Goal: Task Accomplishment & Management: Use online tool/utility

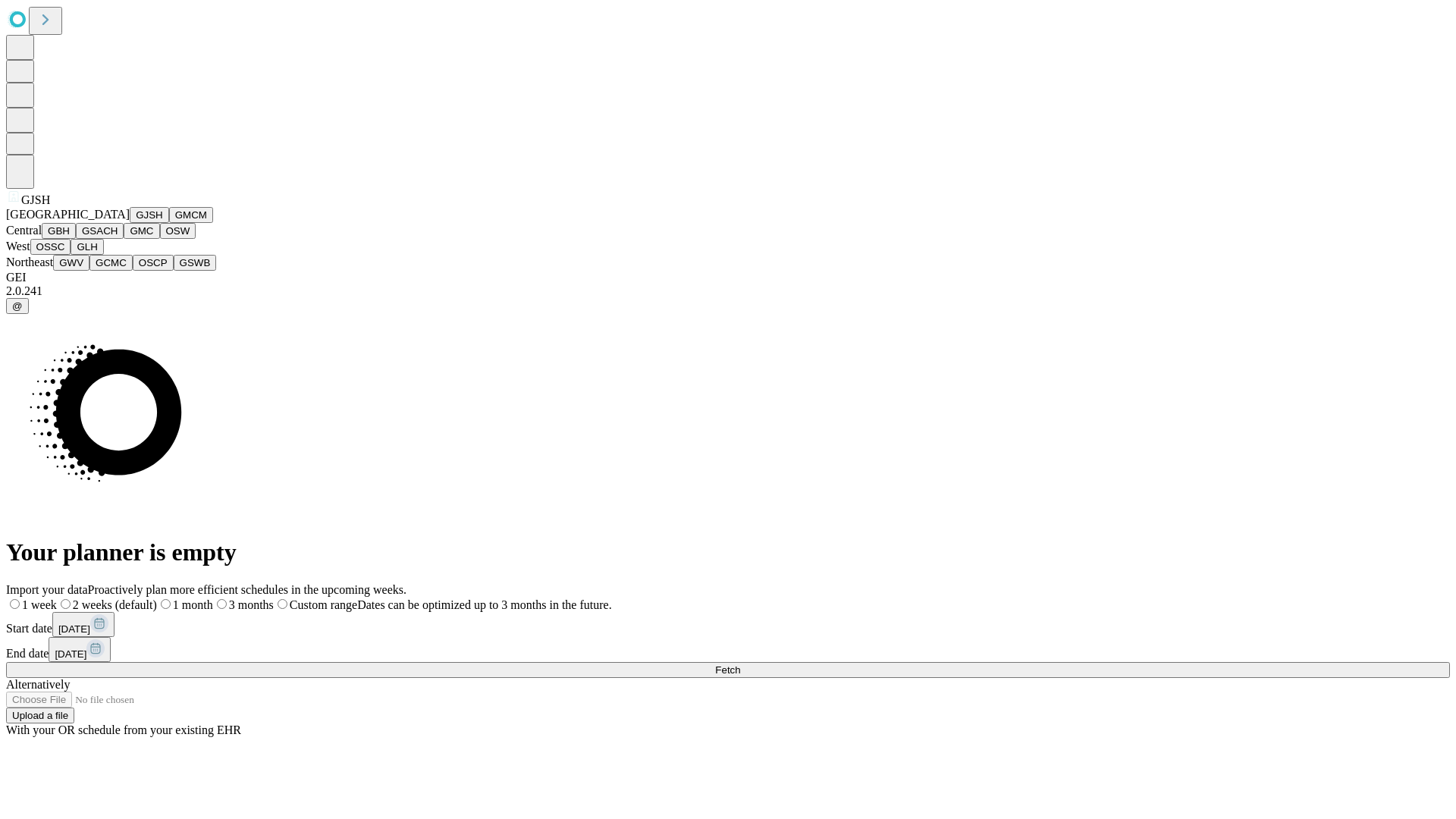
click at [130, 223] on button "GJSH" at bounding box center [149, 214] width 39 height 16
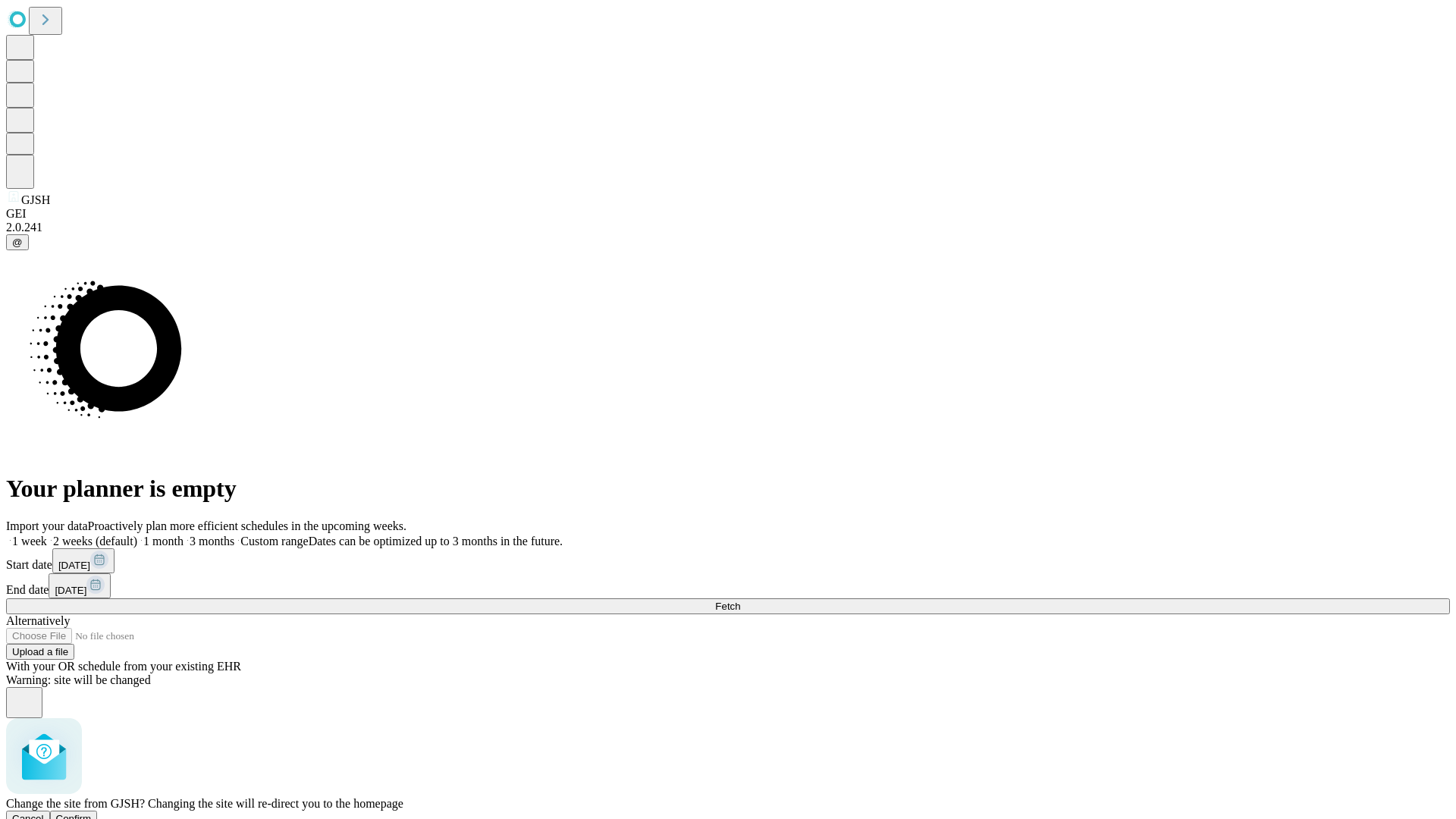
click at [92, 813] on span "Confirm" at bounding box center [74, 819] width 36 height 12
click at [47, 534] on label "1 week" at bounding box center [26, 540] width 41 height 13
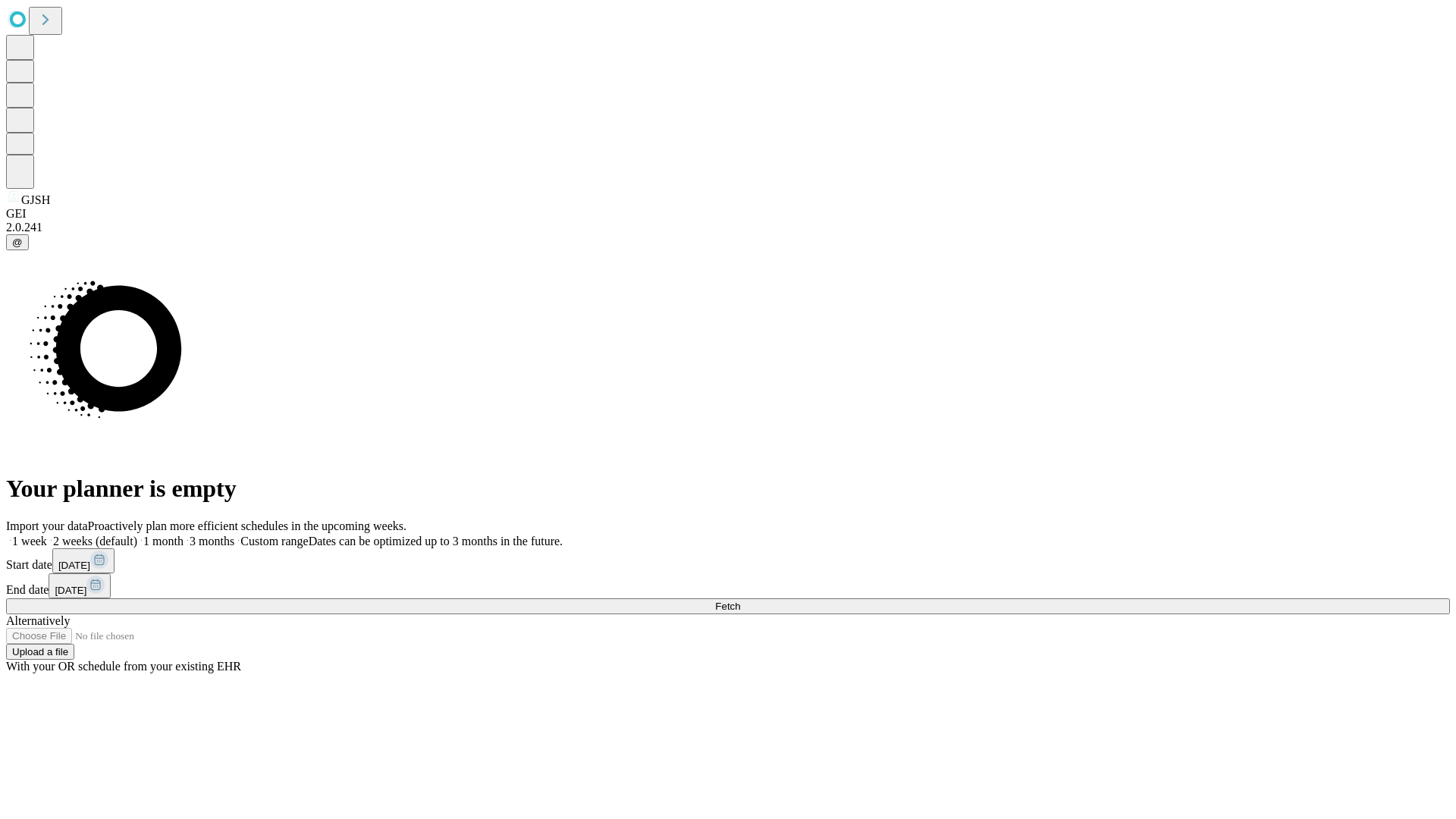
click at [740, 601] on span "Fetch" at bounding box center [728, 606] width 25 height 12
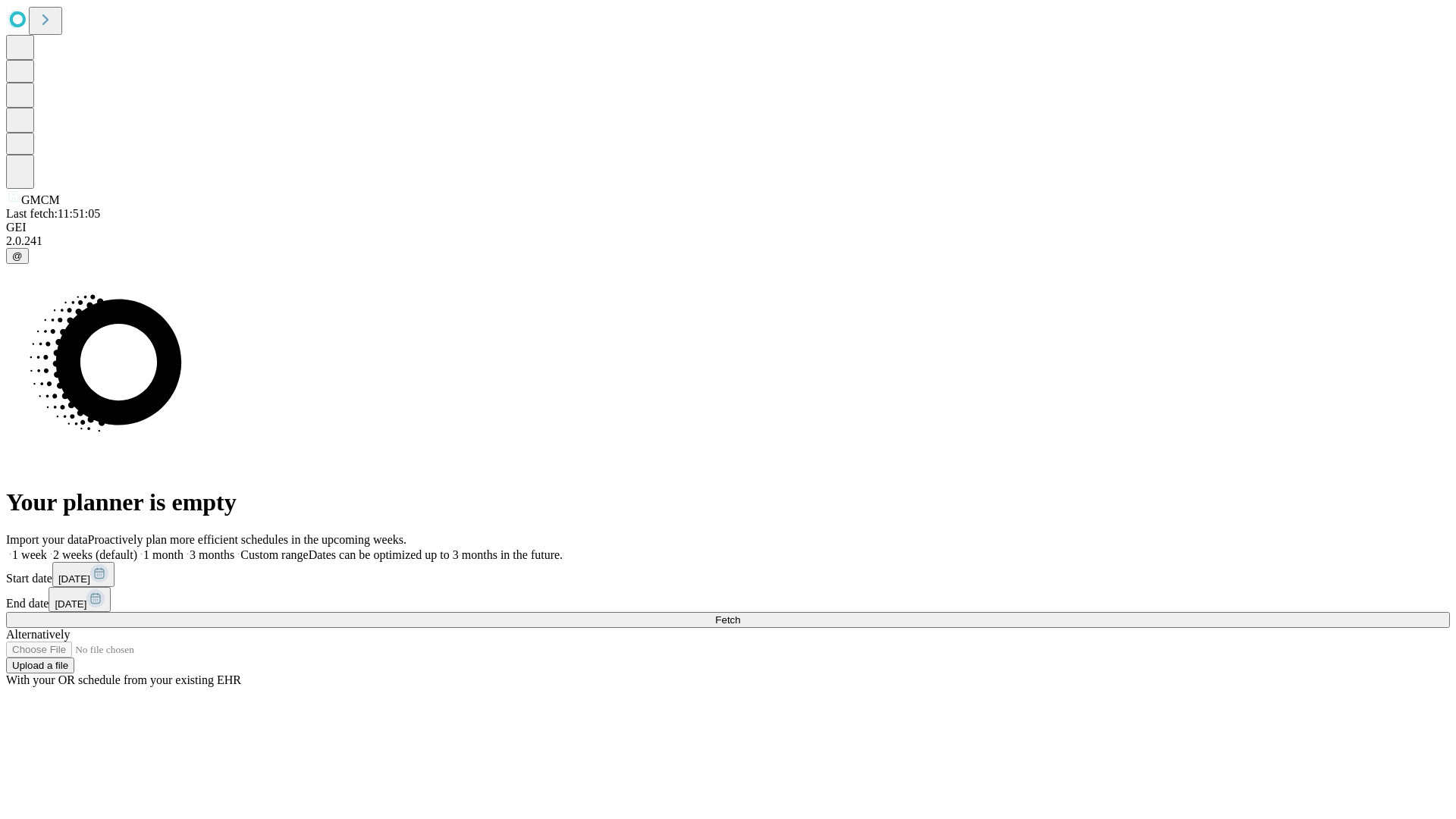
click at [47, 548] on label "1 week" at bounding box center [26, 554] width 41 height 13
click at [740, 614] on span "Fetch" at bounding box center [728, 620] width 25 height 12
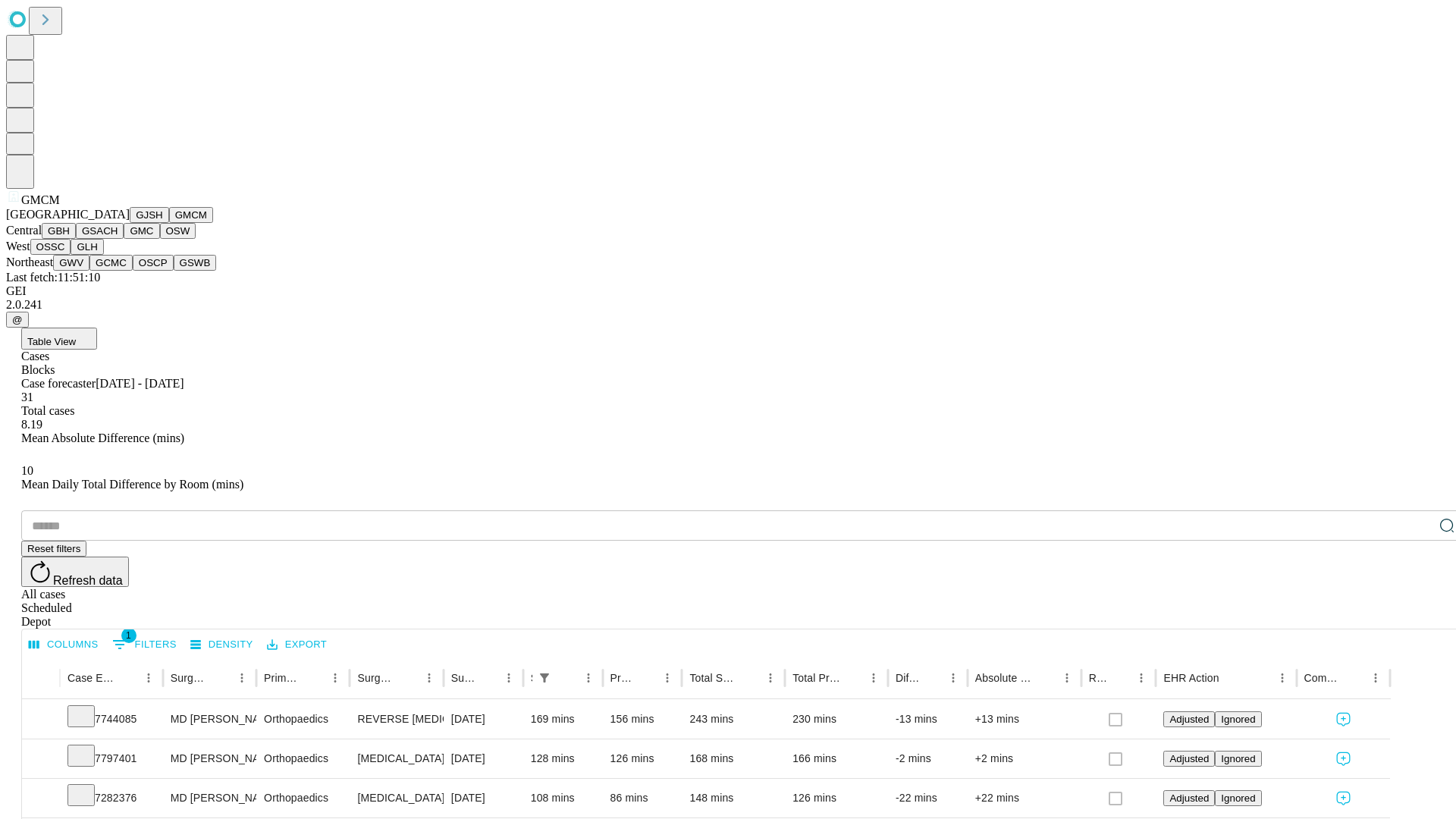
click at [76, 239] on button "GBH" at bounding box center [59, 231] width 34 height 16
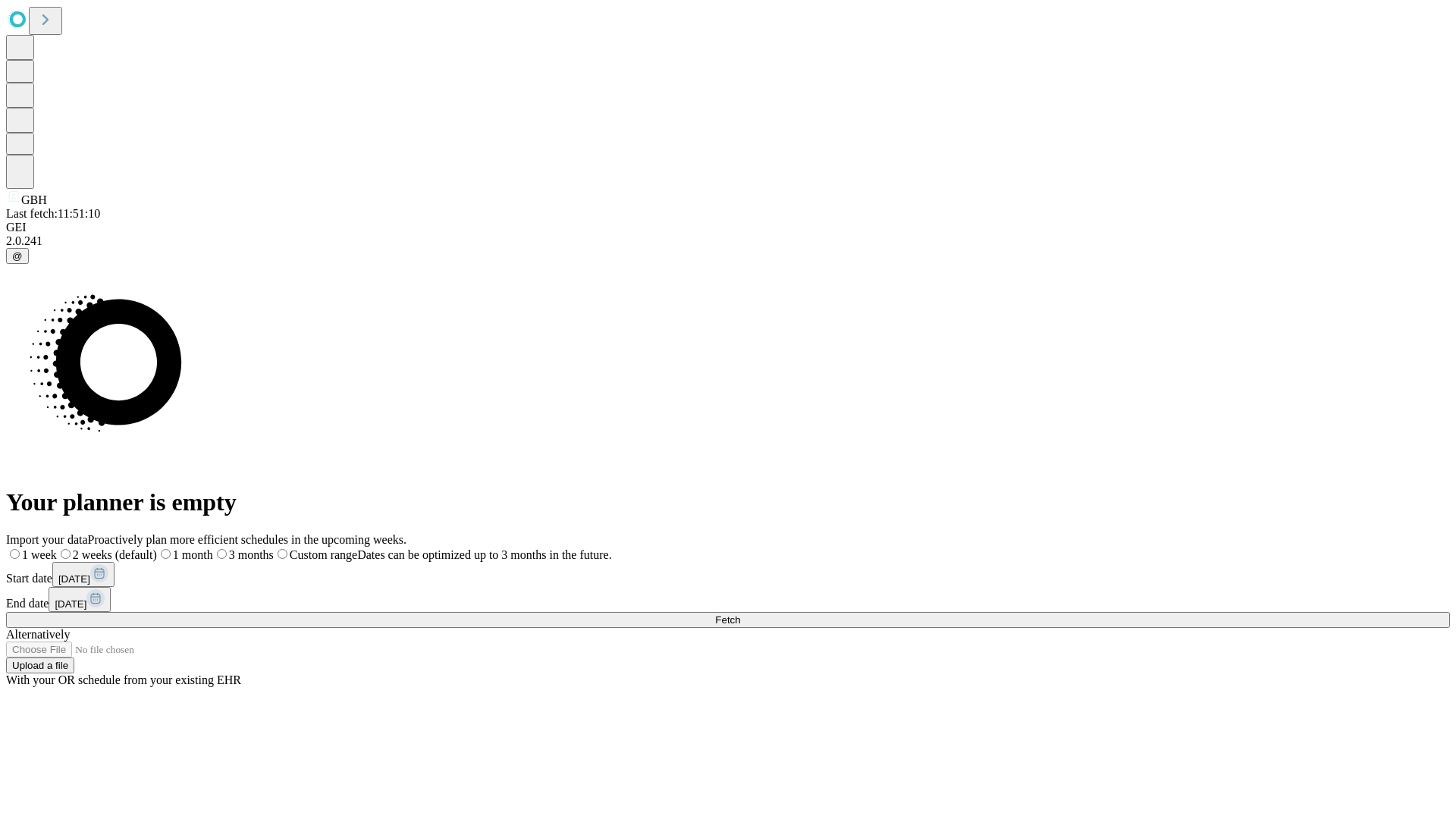
click at [57, 548] on label "1 week" at bounding box center [31, 554] width 51 height 13
click at [740, 614] on span "Fetch" at bounding box center [728, 620] width 25 height 12
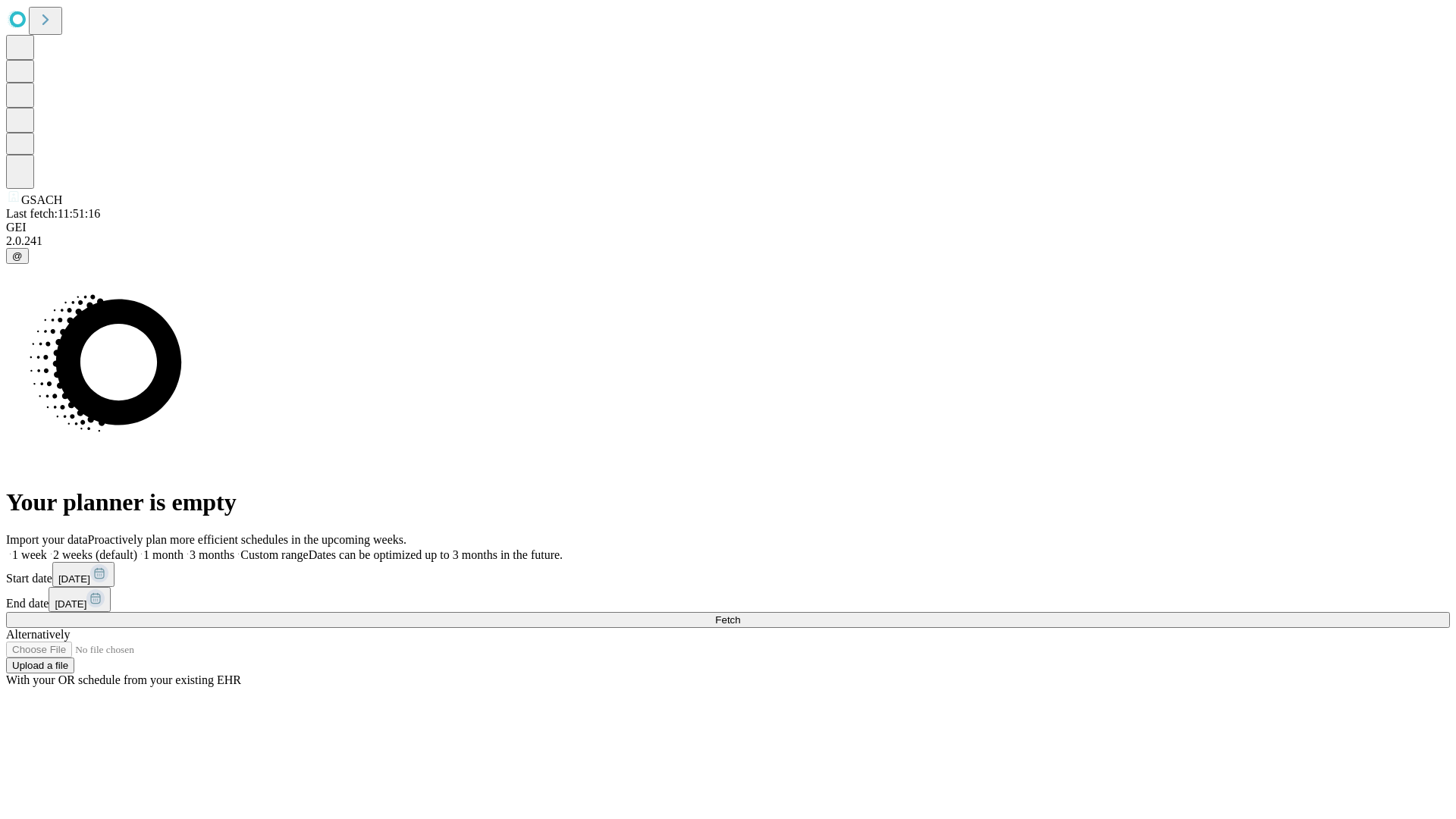
click at [47, 548] on label "1 week" at bounding box center [26, 554] width 41 height 13
click at [740, 614] on span "Fetch" at bounding box center [728, 620] width 25 height 12
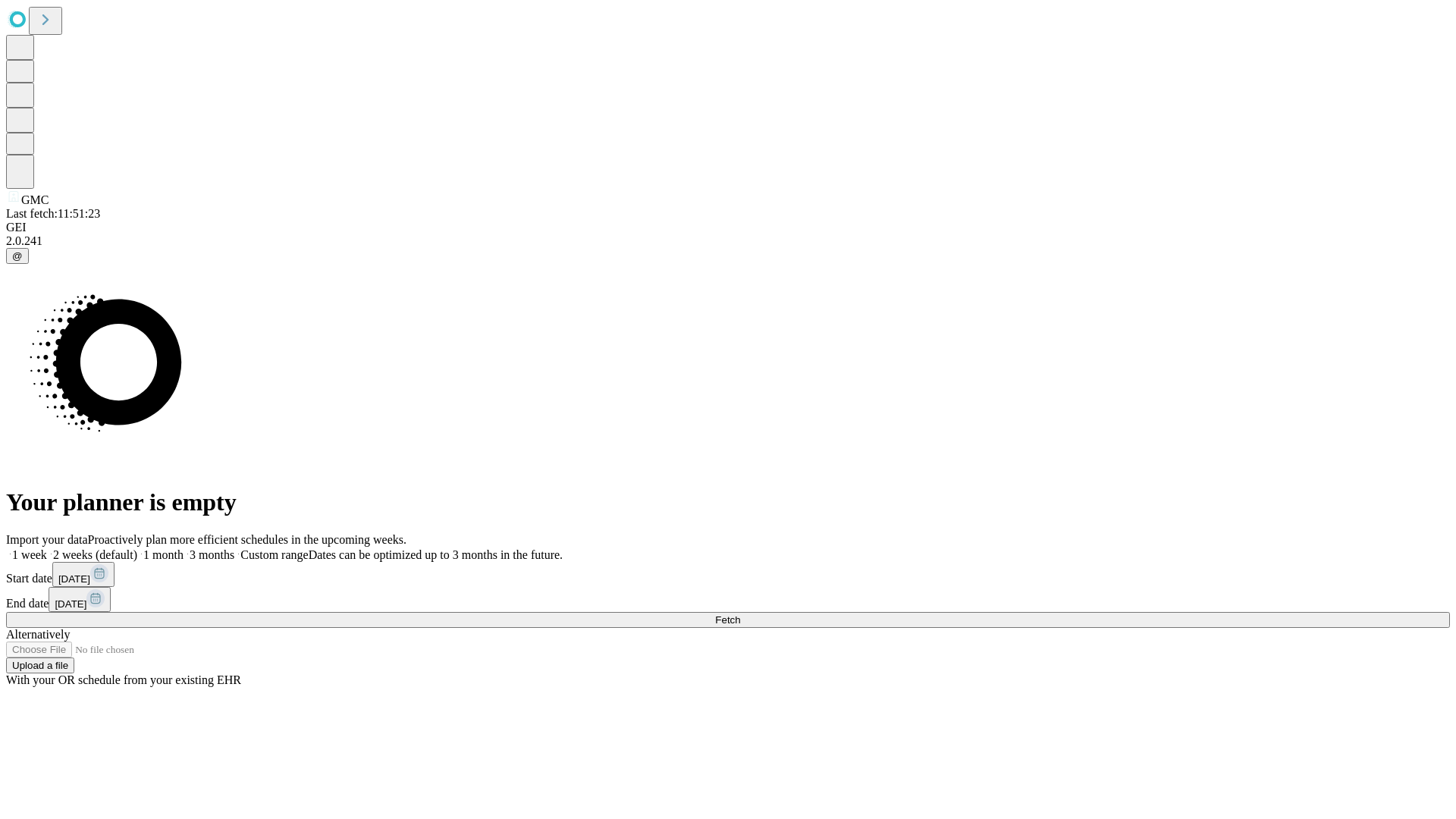
click at [47, 548] on label "1 week" at bounding box center [26, 554] width 41 height 13
click at [740, 614] on span "Fetch" at bounding box center [728, 620] width 25 height 12
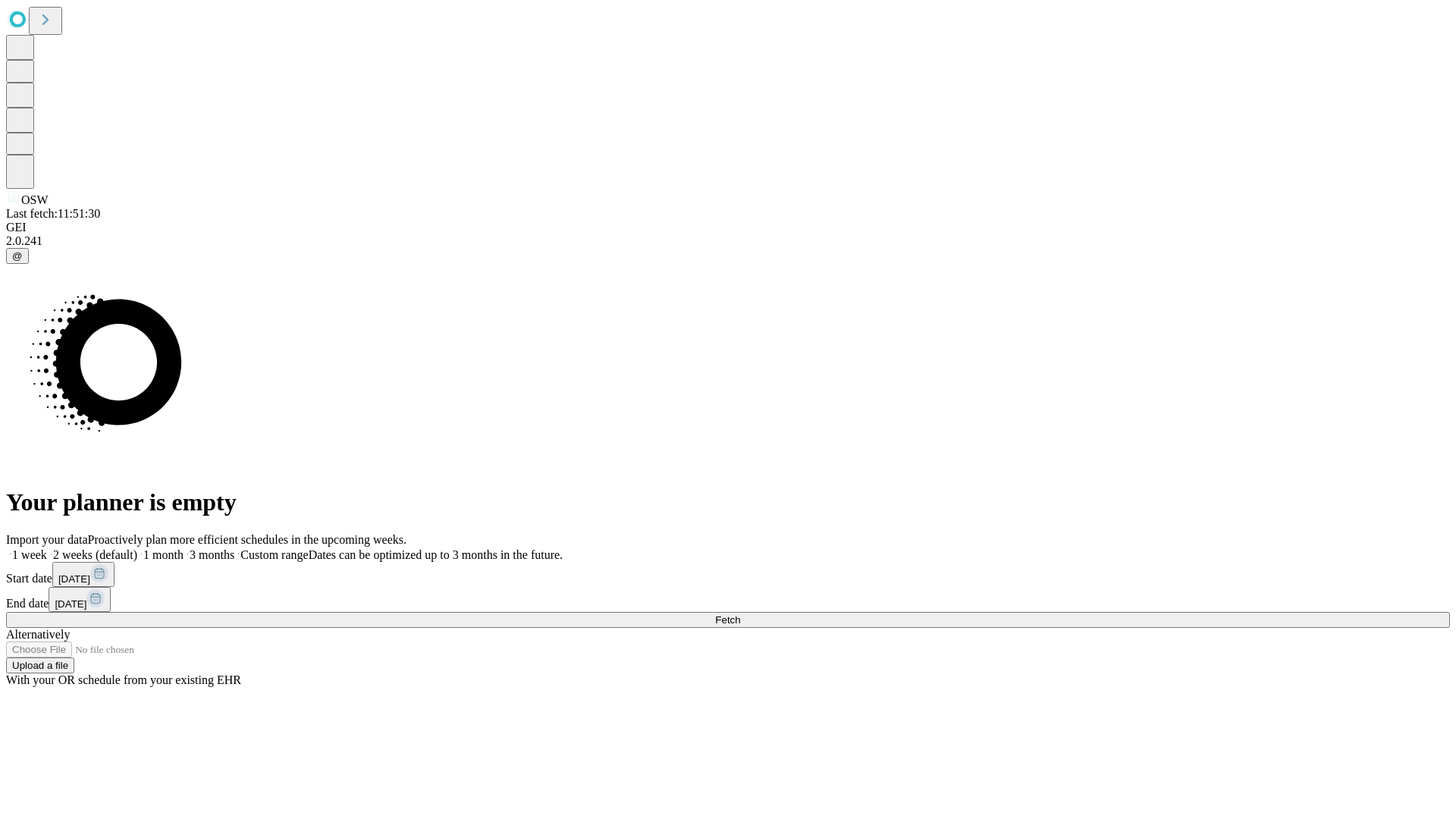
click at [47, 548] on label "1 week" at bounding box center [26, 554] width 41 height 13
click at [740, 614] on span "Fetch" at bounding box center [728, 620] width 25 height 12
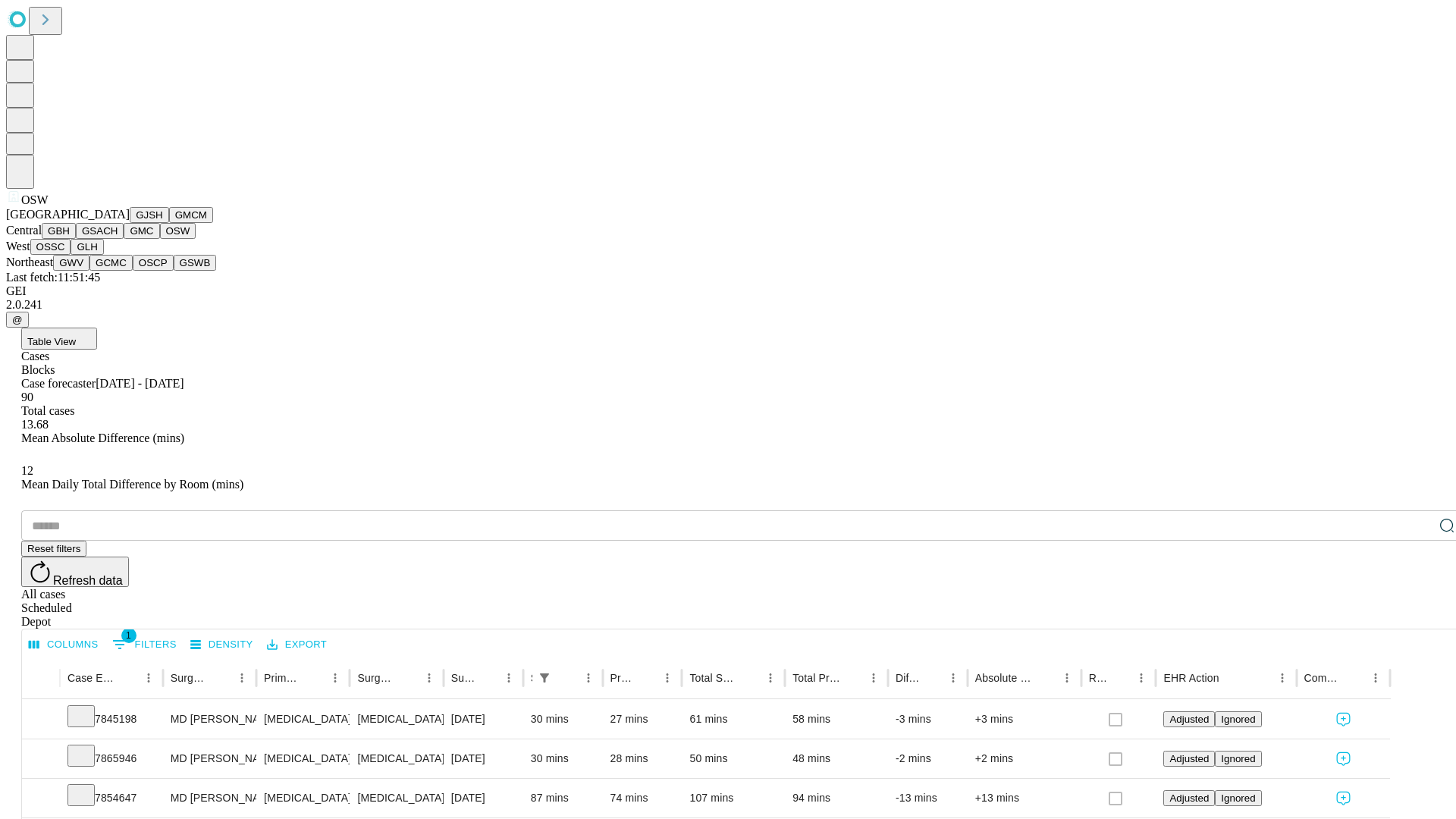
click at [71, 254] on button "OSSC" at bounding box center [51, 247] width 41 height 16
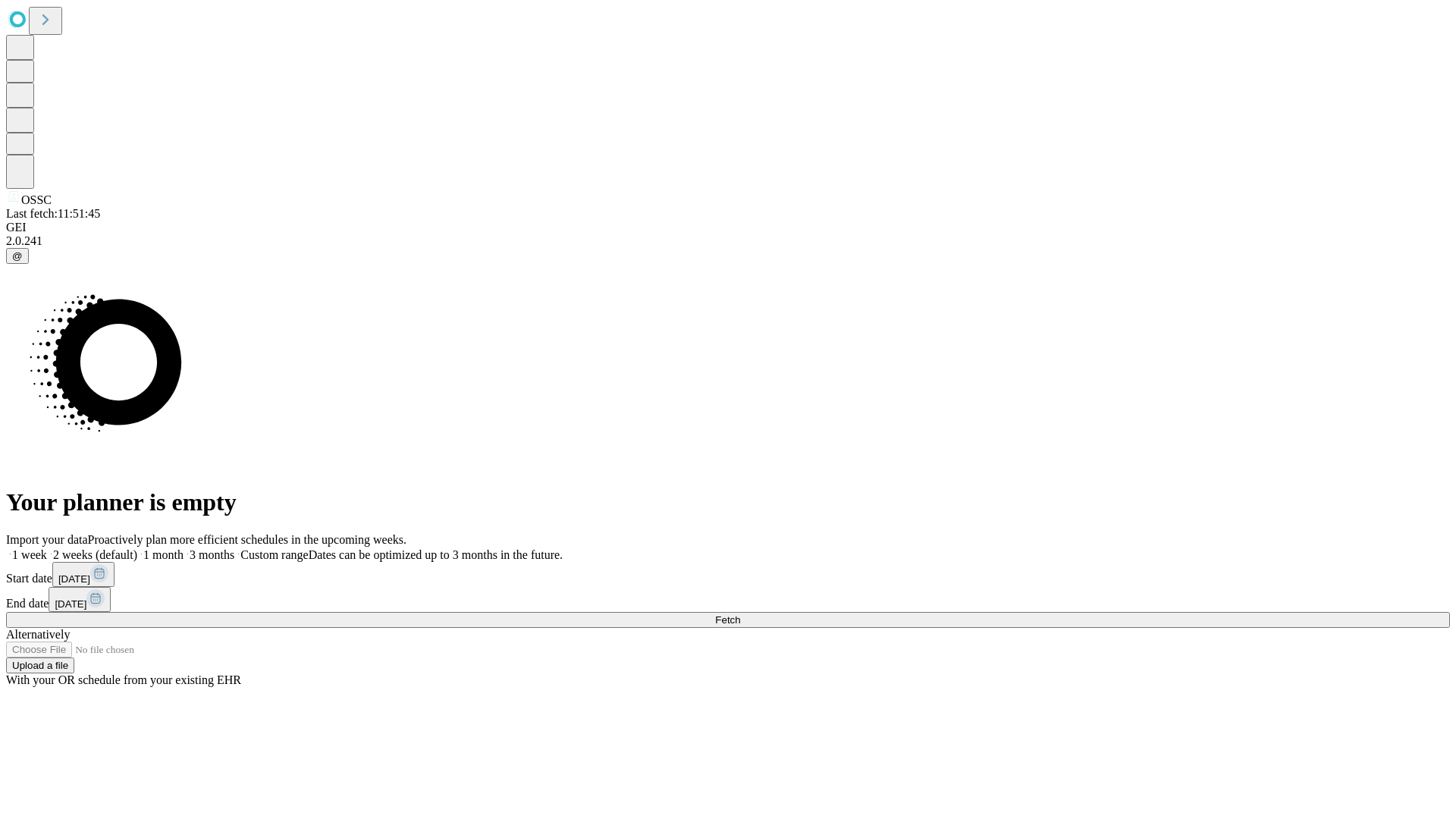
click at [47, 548] on label "1 week" at bounding box center [26, 554] width 41 height 13
click at [740, 614] on span "Fetch" at bounding box center [728, 620] width 25 height 12
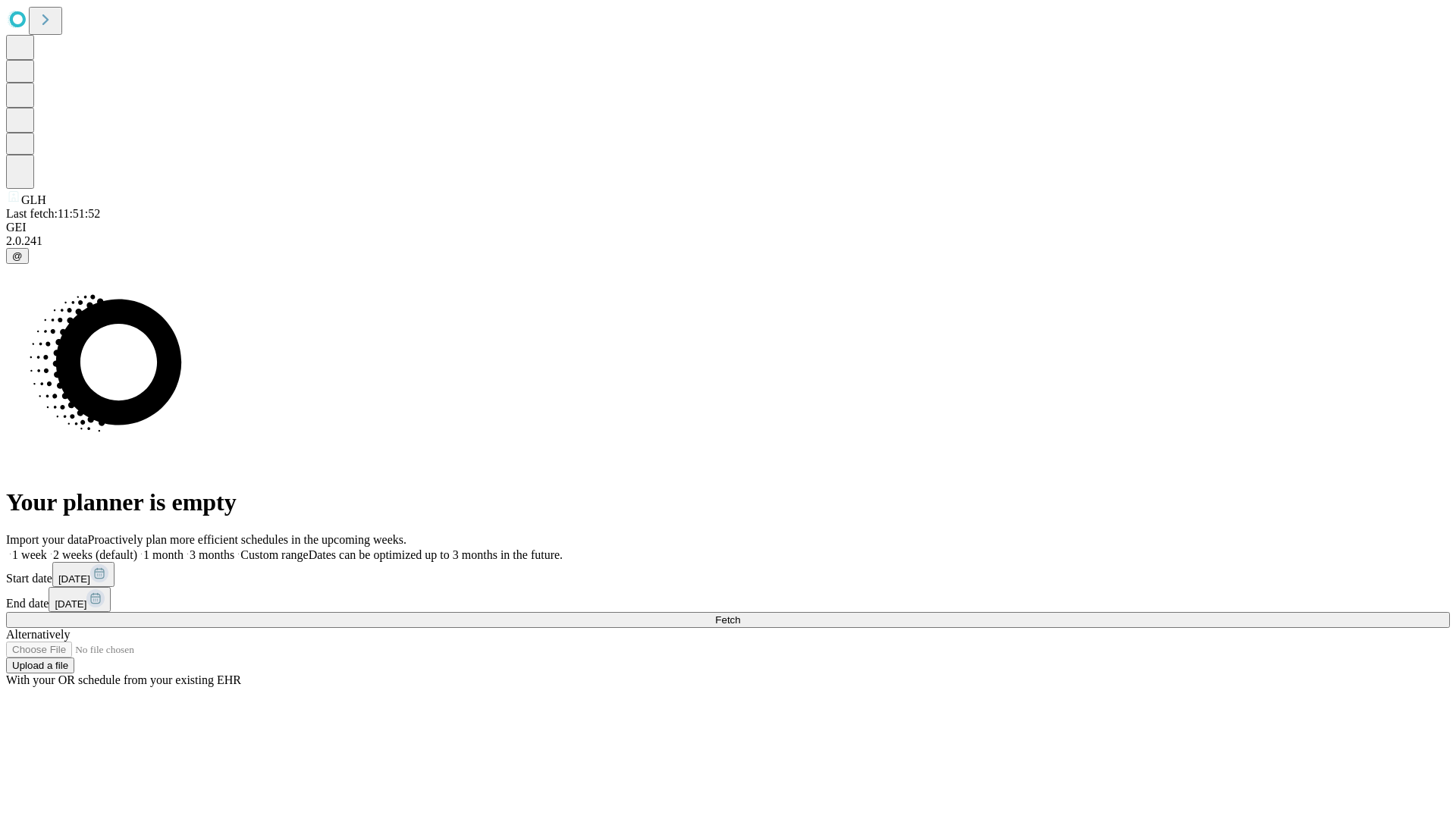
click at [47, 548] on label "1 week" at bounding box center [26, 554] width 41 height 13
click at [740, 614] on span "Fetch" at bounding box center [728, 620] width 25 height 12
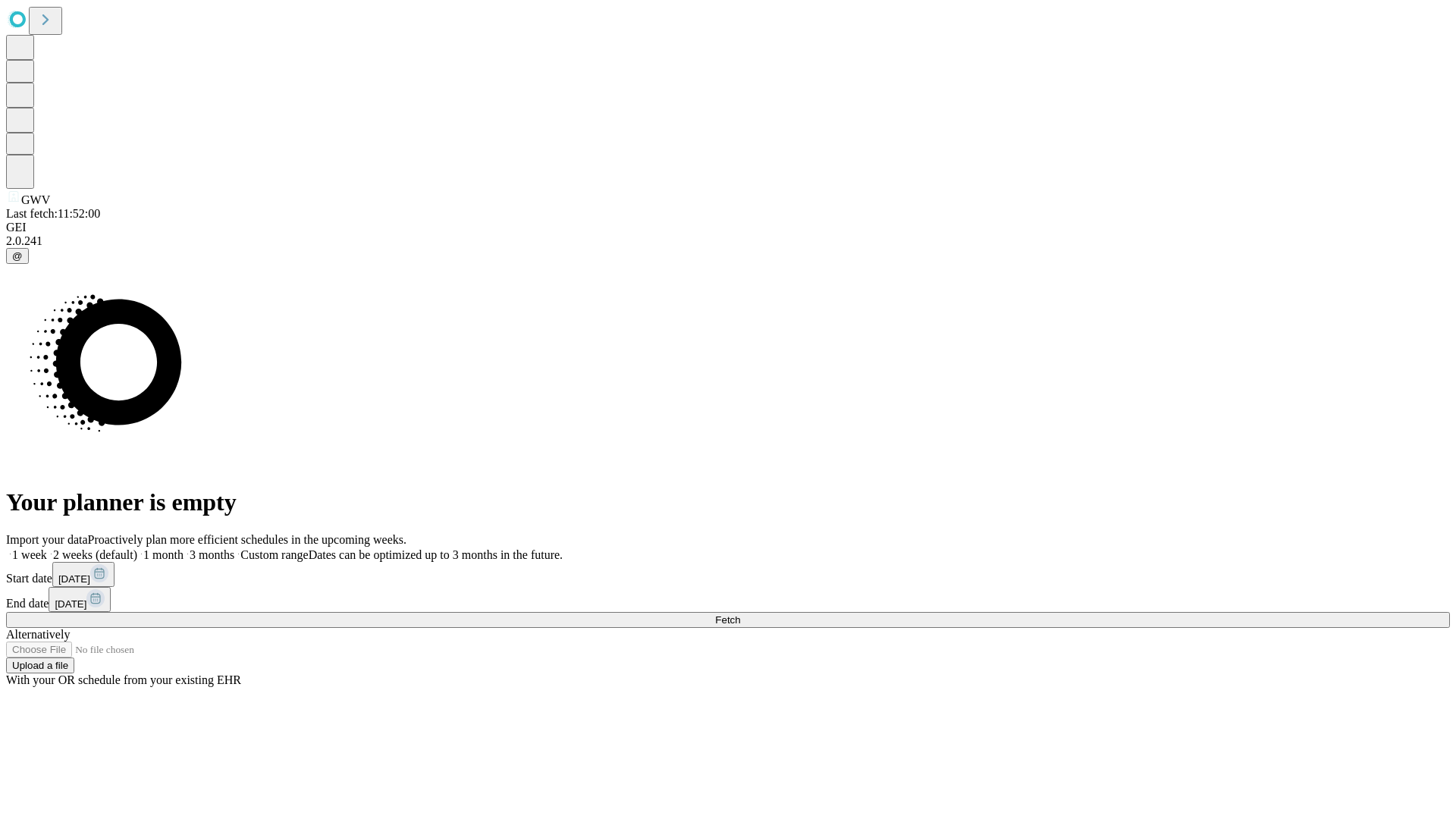
click at [47, 548] on label "1 week" at bounding box center [26, 554] width 41 height 13
click at [740, 614] on span "Fetch" at bounding box center [728, 620] width 25 height 12
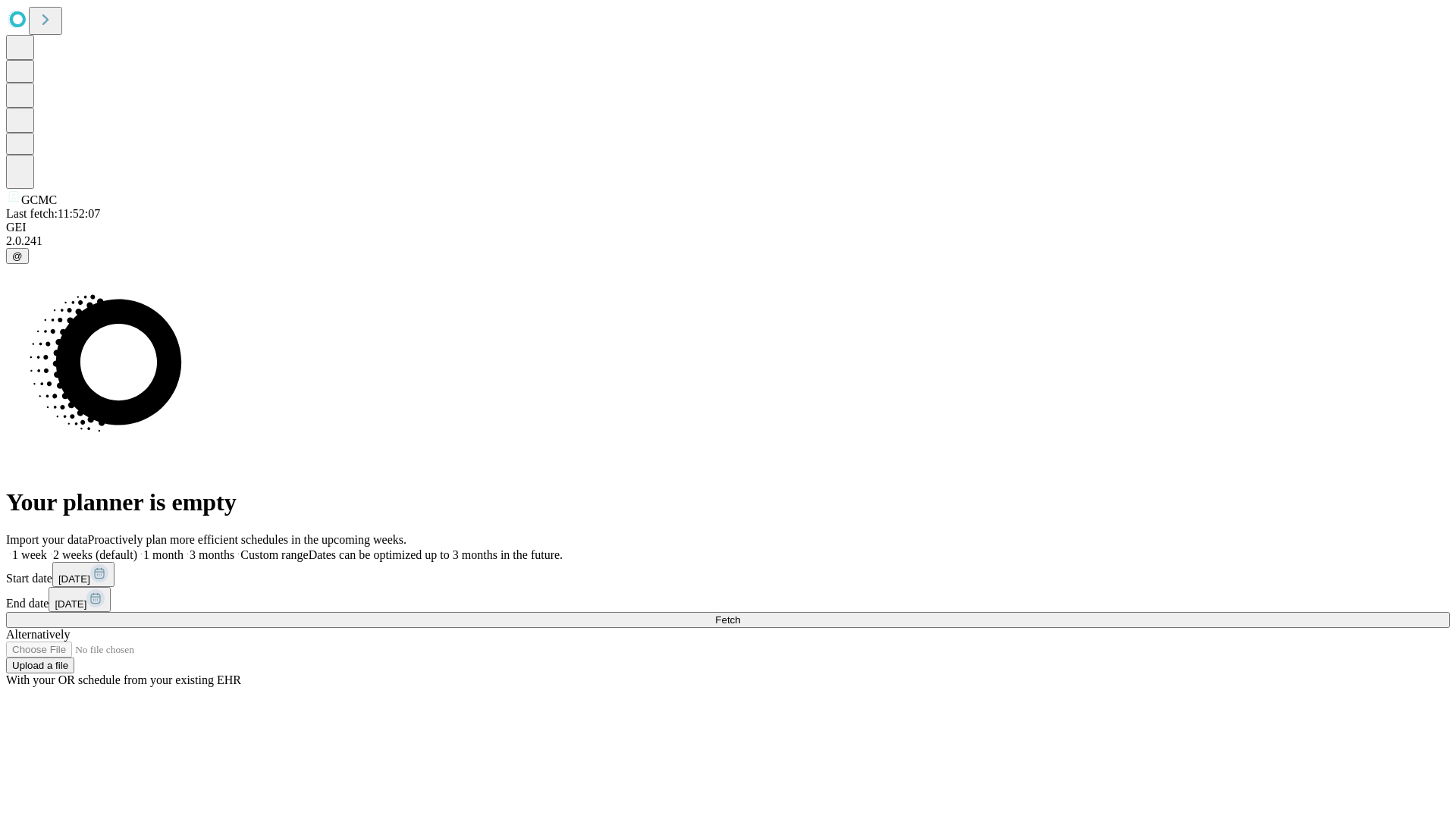
click at [47, 548] on label "1 week" at bounding box center [26, 554] width 41 height 13
click at [740, 614] on span "Fetch" at bounding box center [728, 620] width 25 height 12
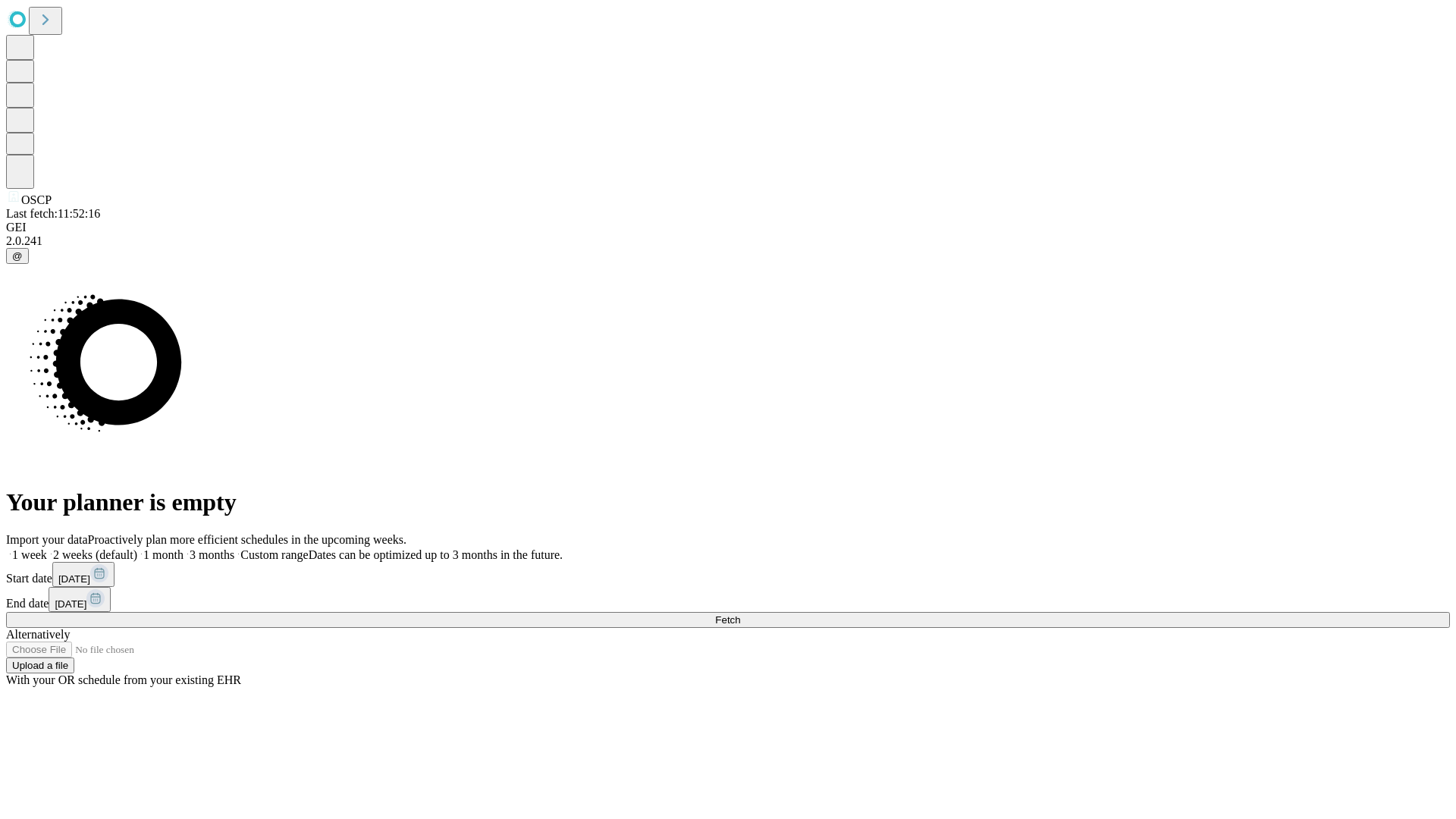
click at [47, 548] on label "1 week" at bounding box center [26, 554] width 41 height 13
click at [740, 614] on span "Fetch" at bounding box center [728, 620] width 25 height 12
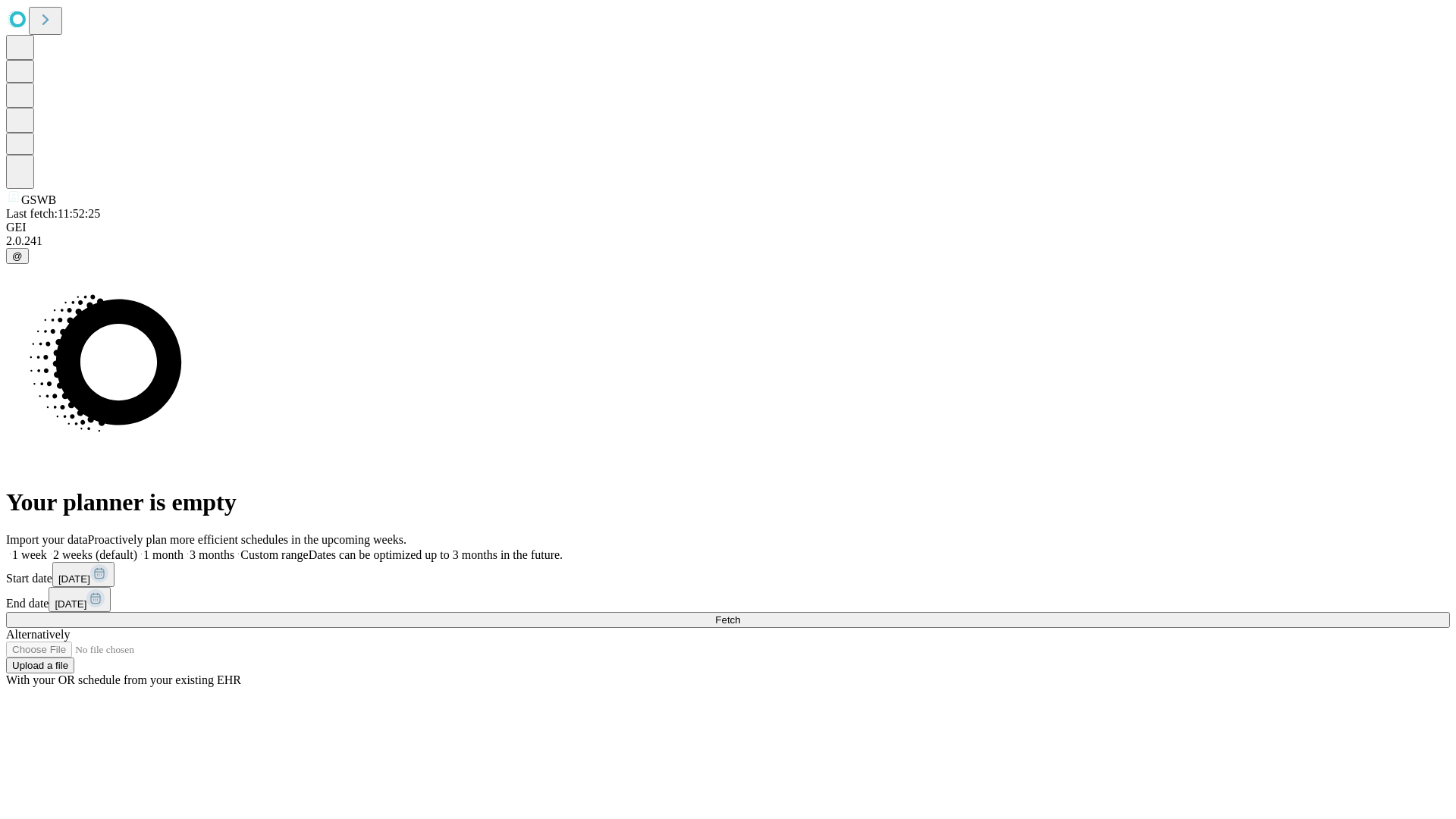
click at [47, 548] on label "1 week" at bounding box center [26, 554] width 41 height 13
click at [740, 614] on span "Fetch" at bounding box center [728, 620] width 25 height 12
